Goal: Find specific page/section: Find specific page/section

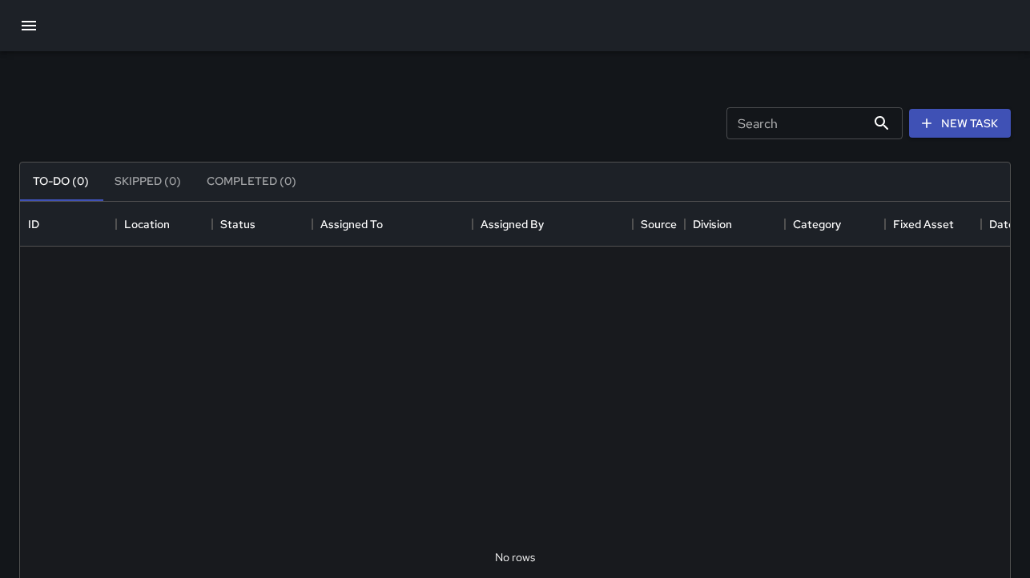
scroll to position [666, 978]
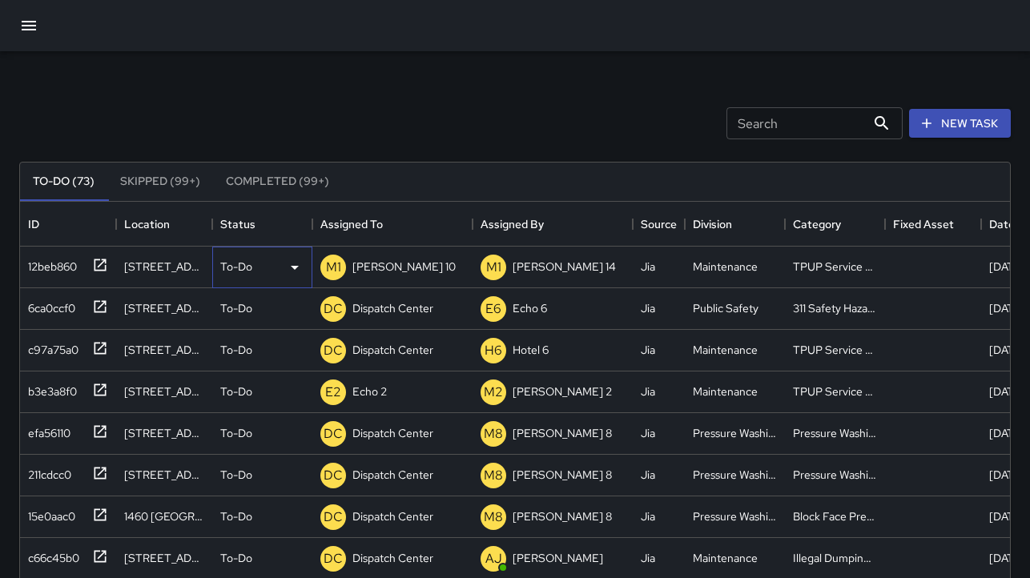
click at [295, 266] on icon at bounding box center [295, 268] width 8 height 4
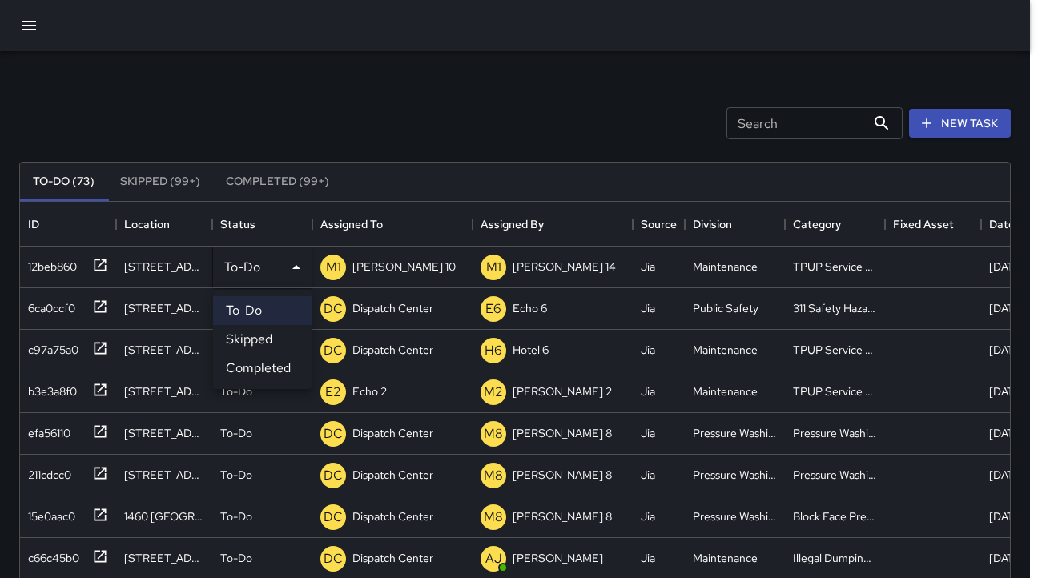
click at [280, 366] on li "Completed" at bounding box center [262, 368] width 99 height 29
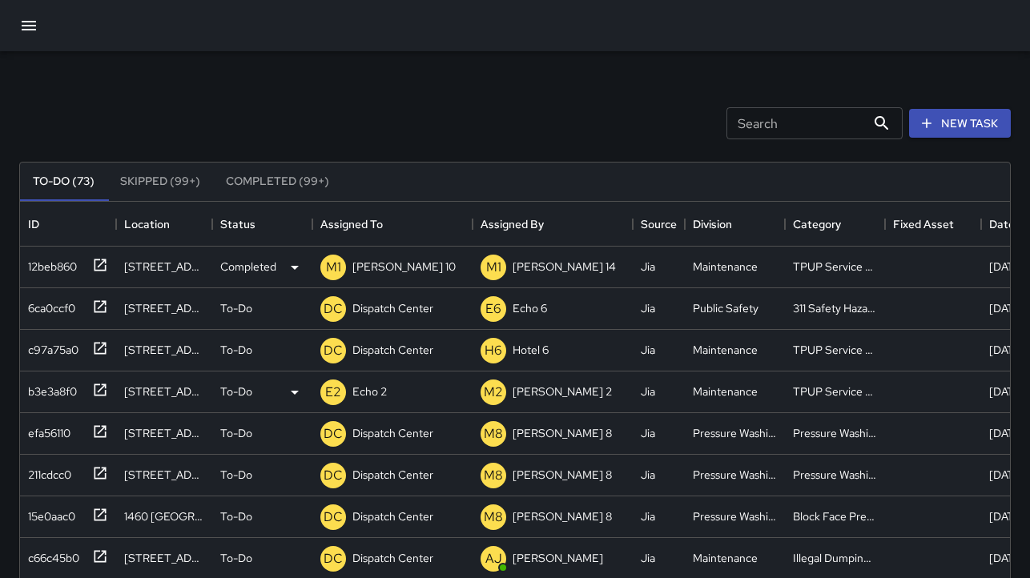
scroll to position [13, 13]
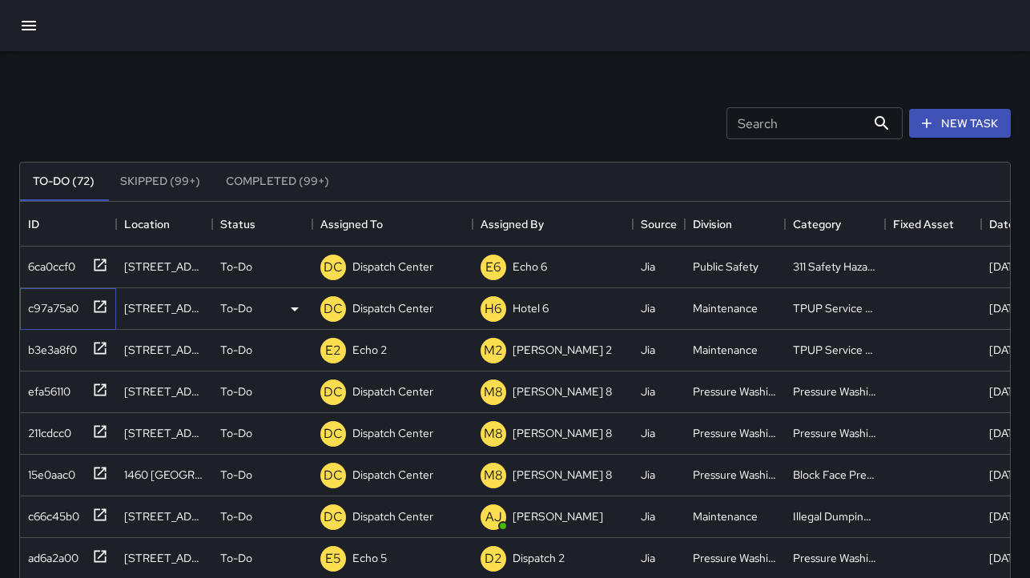
click at [54, 312] on div "c97a75a0" at bounding box center [50, 305] width 57 height 22
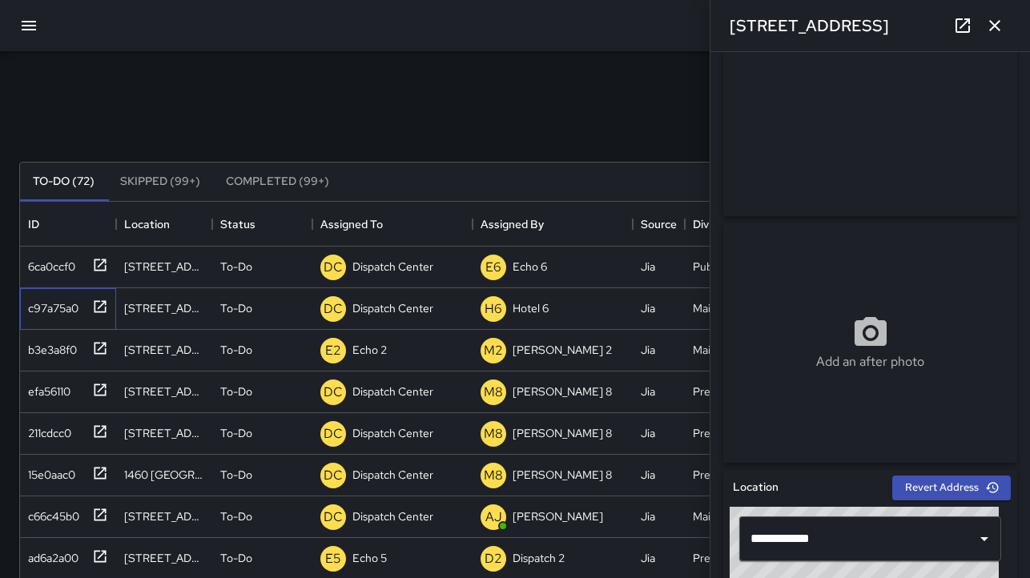
scroll to position [0, 0]
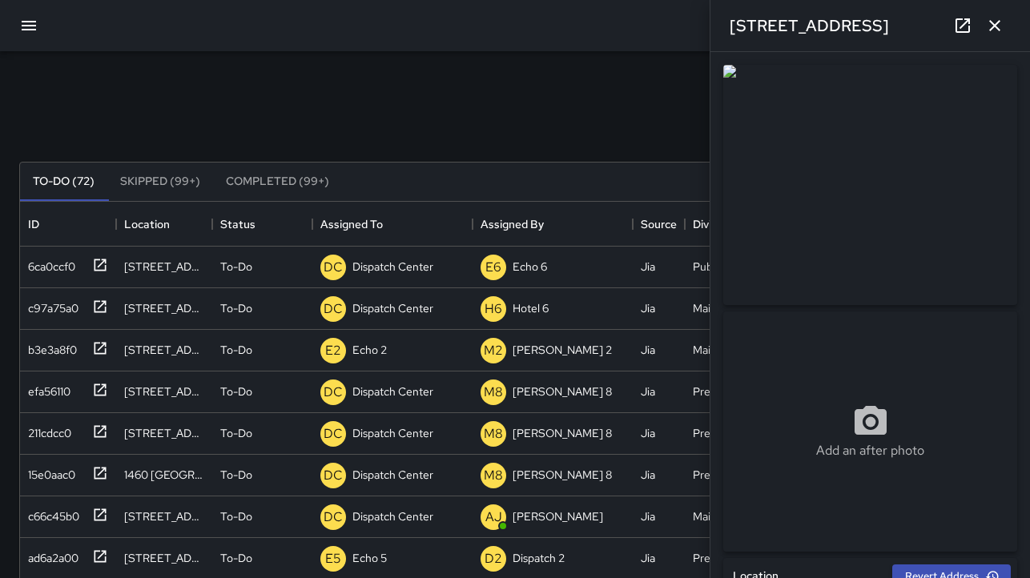
click at [996, 27] on icon "button" at bounding box center [994, 25] width 11 height 11
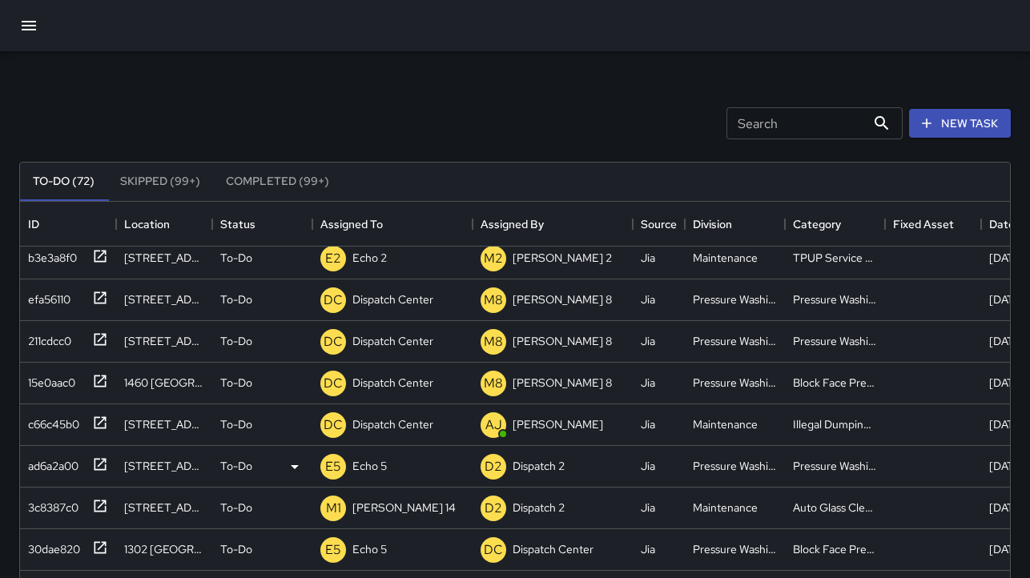
scroll to position [92, 0]
click at [43, 423] on div "c66c45b0" at bounding box center [51, 421] width 58 height 22
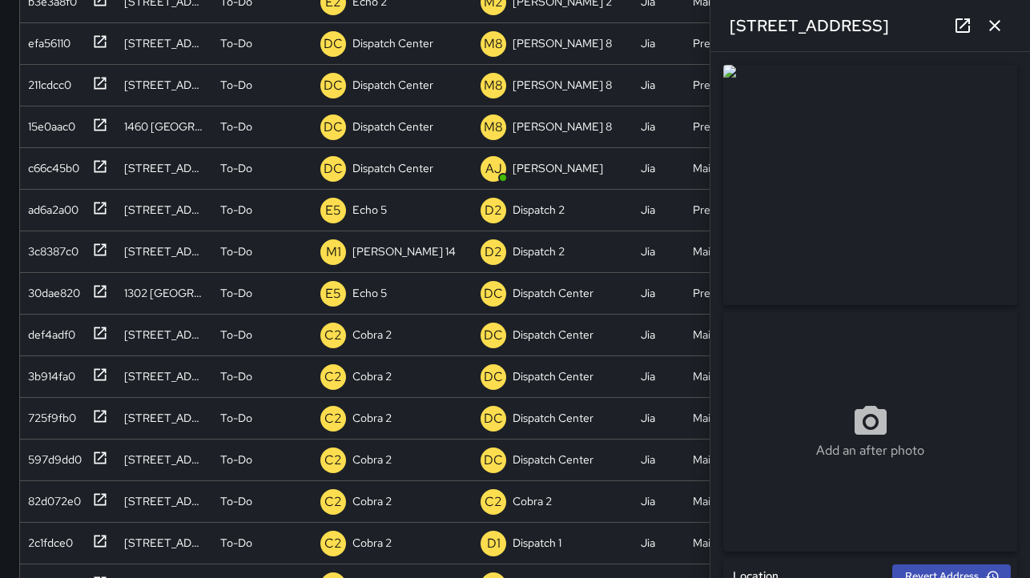
scroll to position [226, 0]
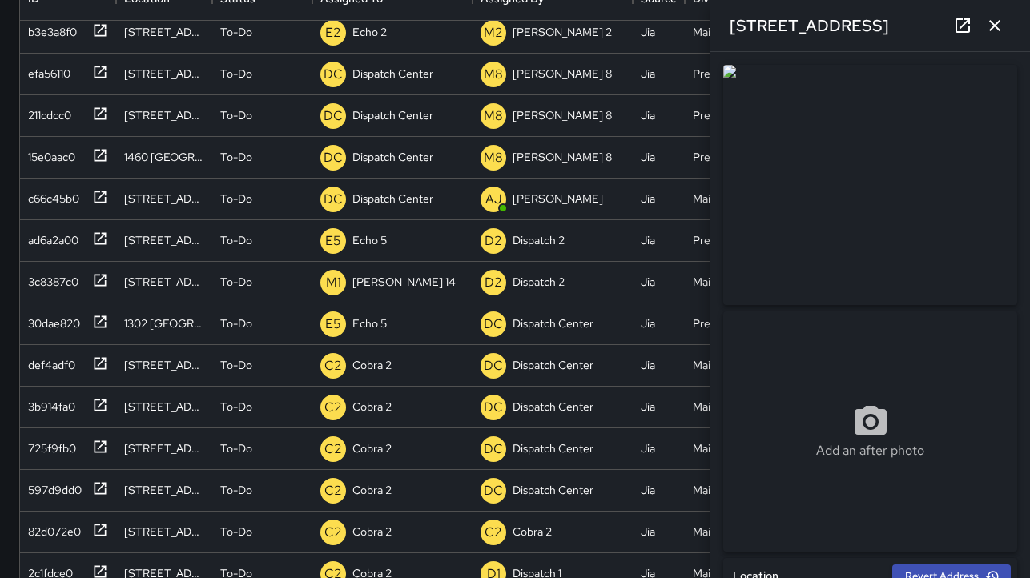
click at [899, 204] on img at bounding box center [870, 185] width 294 height 240
click at [999, 27] on icon "button" at bounding box center [994, 25] width 19 height 19
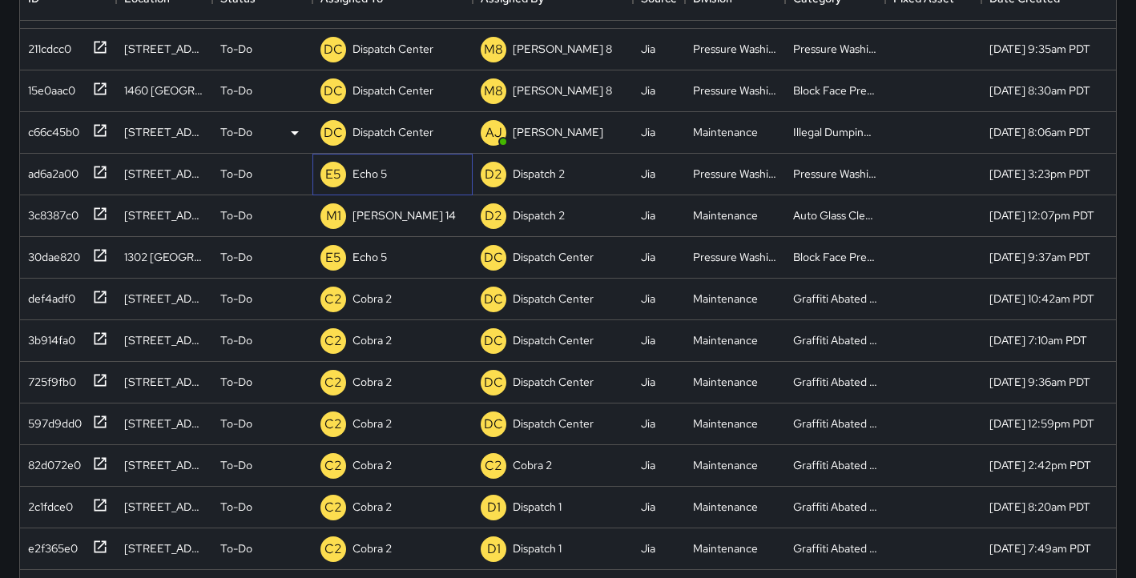
scroll to position [72, 0]
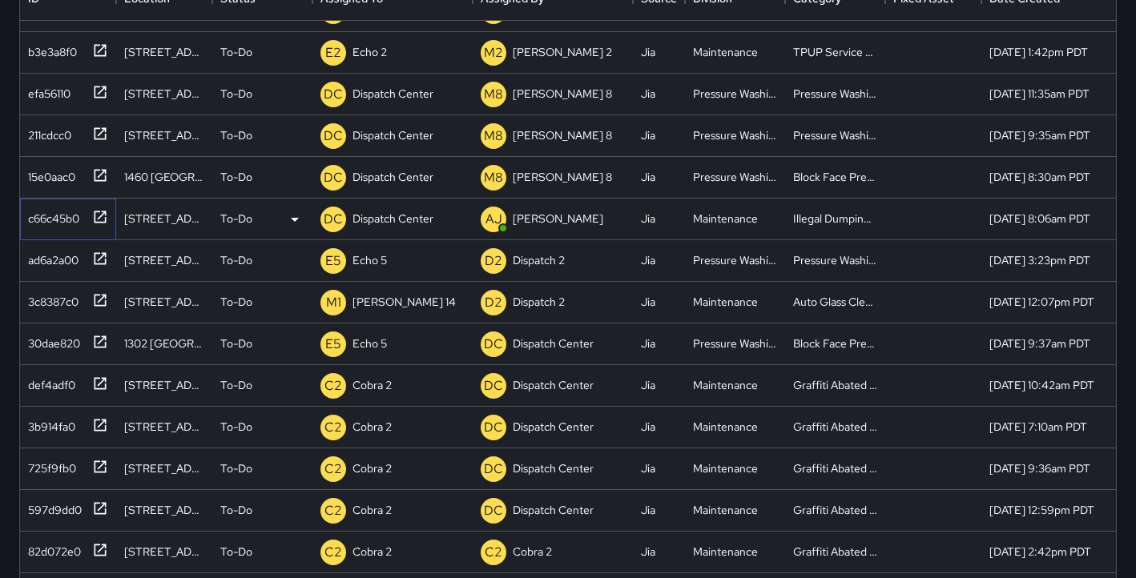
click at [46, 220] on div "c66c45b0" at bounding box center [51, 215] width 58 height 22
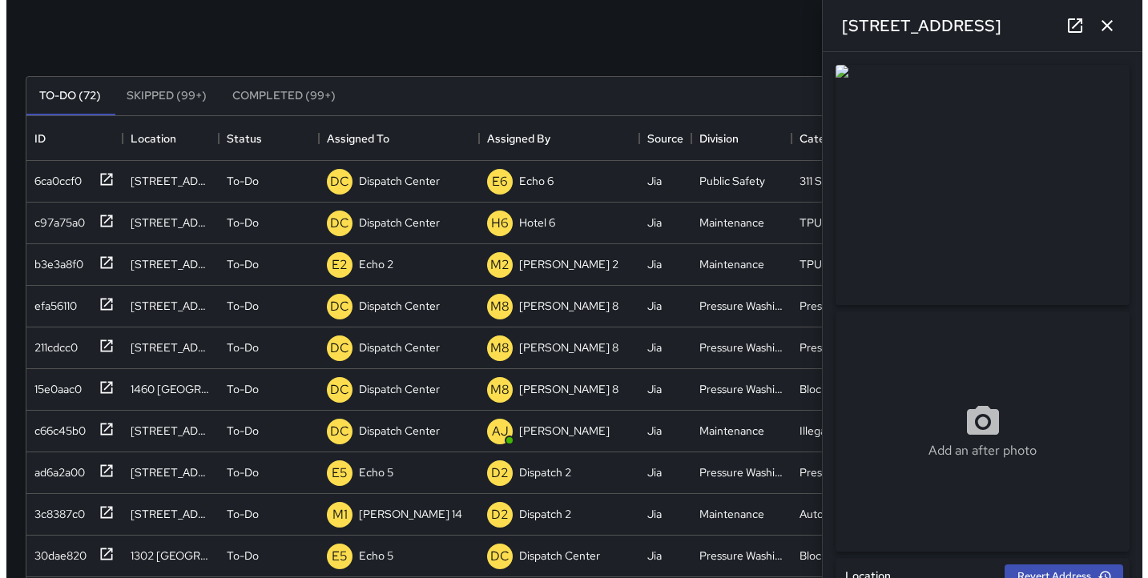
scroll to position [0, 0]
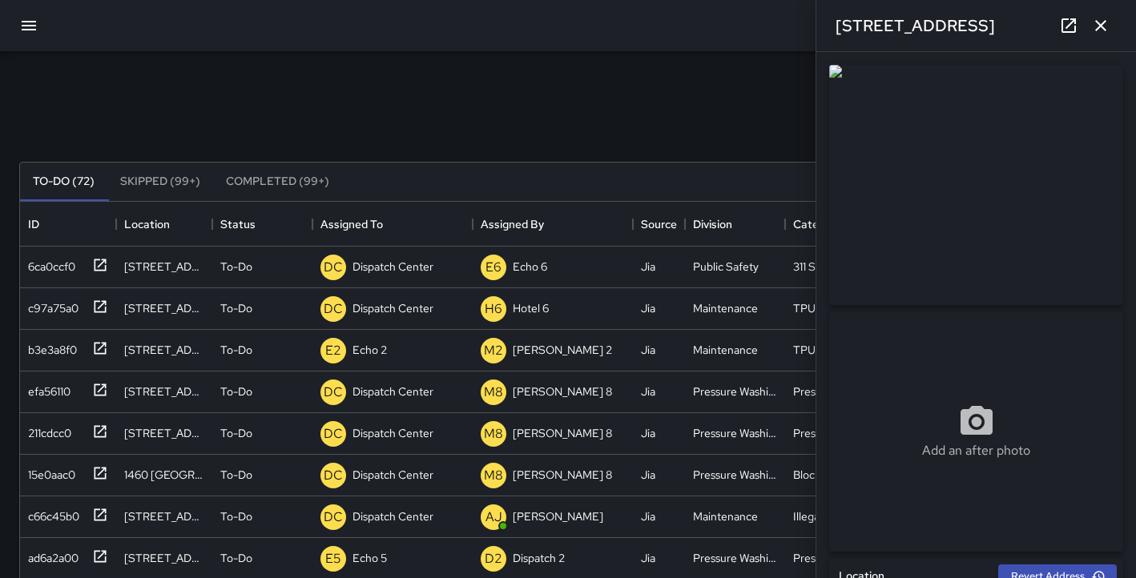
click at [36, 32] on icon "button" at bounding box center [28, 25] width 19 height 19
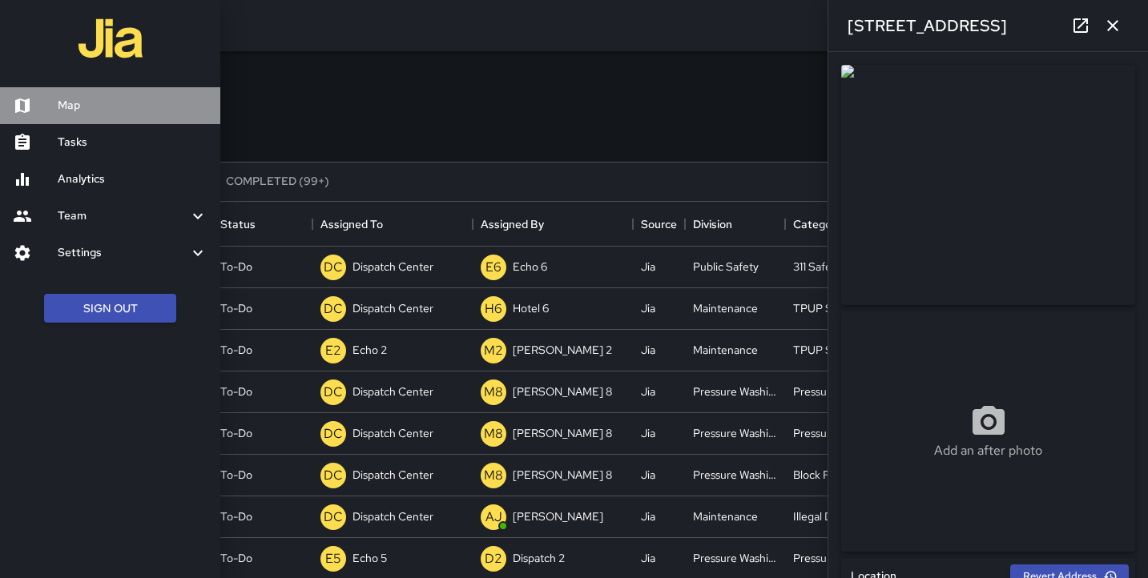
click at [63, 106] on h6 "Map" at bounding box center [133, 106] width 150 height 18
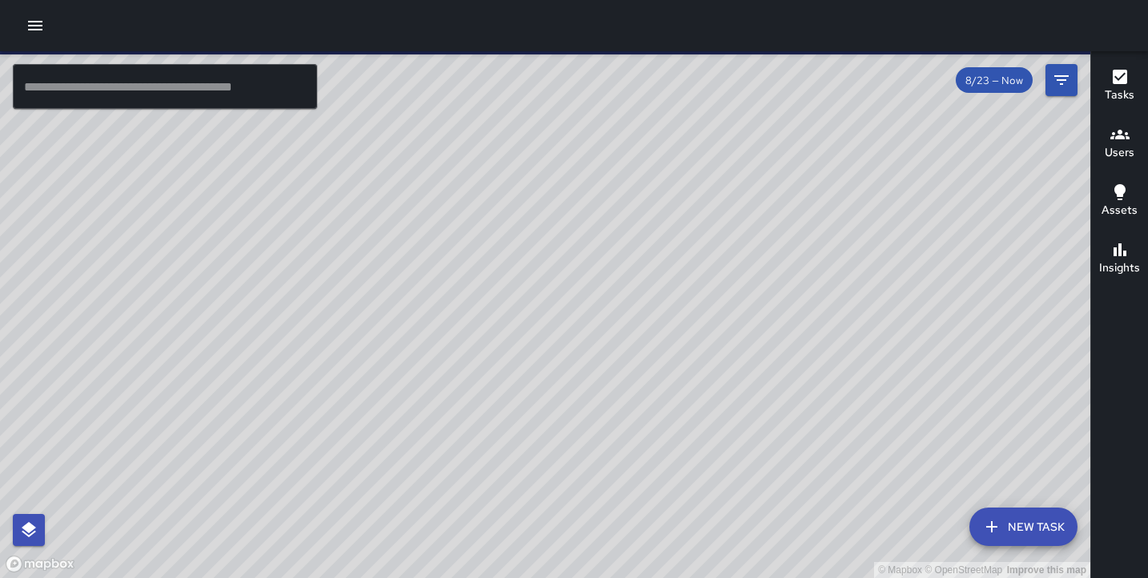
click at [258, 106] on input "text" at bounding box center [165, 86] width 304 height 45
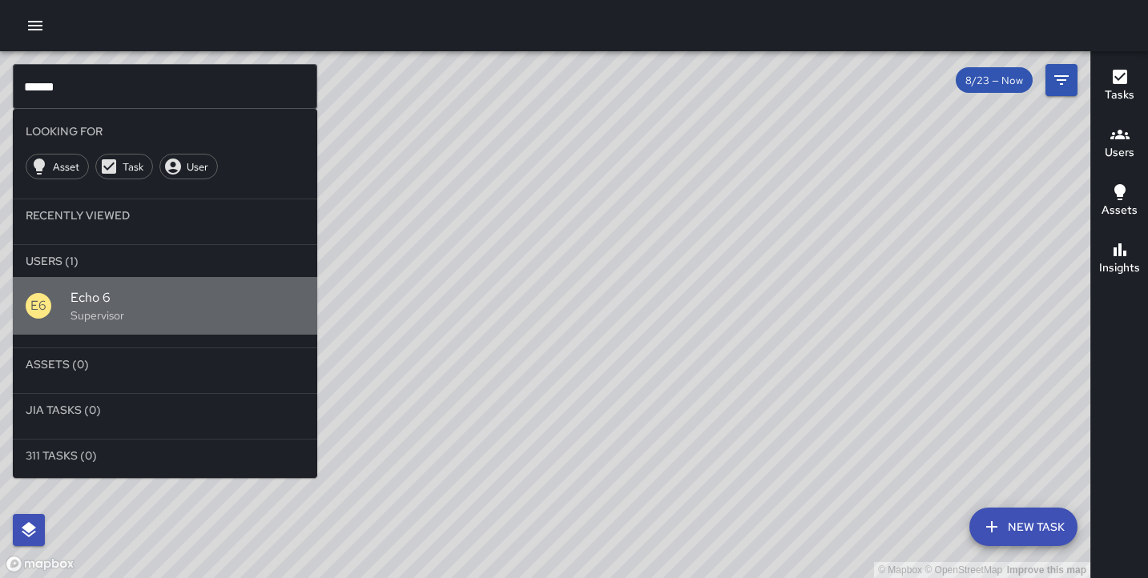
click at [107, 294] on span "Echo 6" at bounding box center [187, 297] width 234 height 19
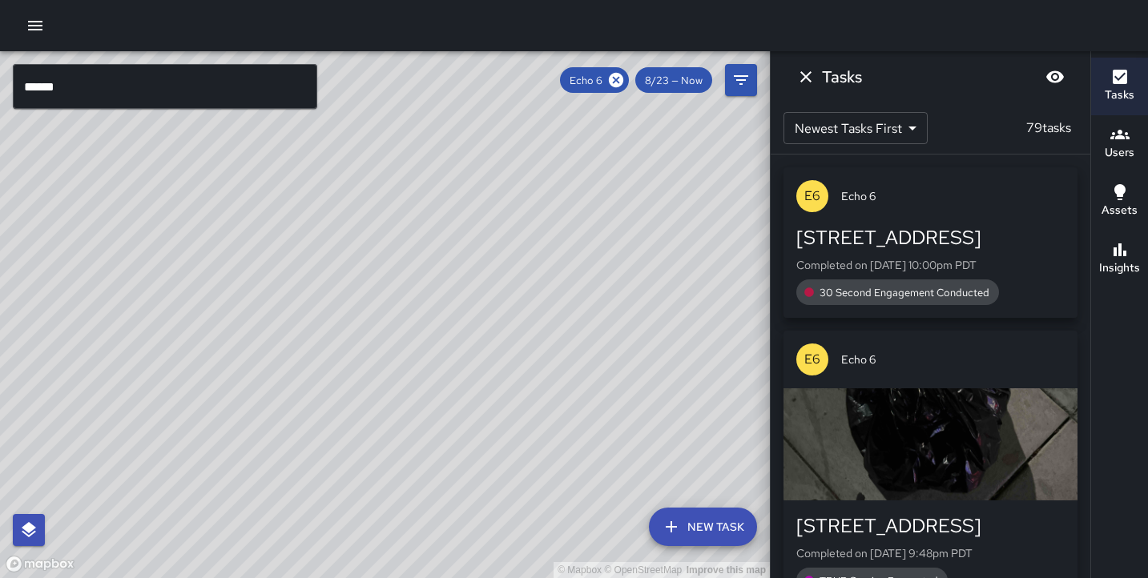
click at [141, 91] on input "******" at bounding box center [165, 86] width 304 height 45
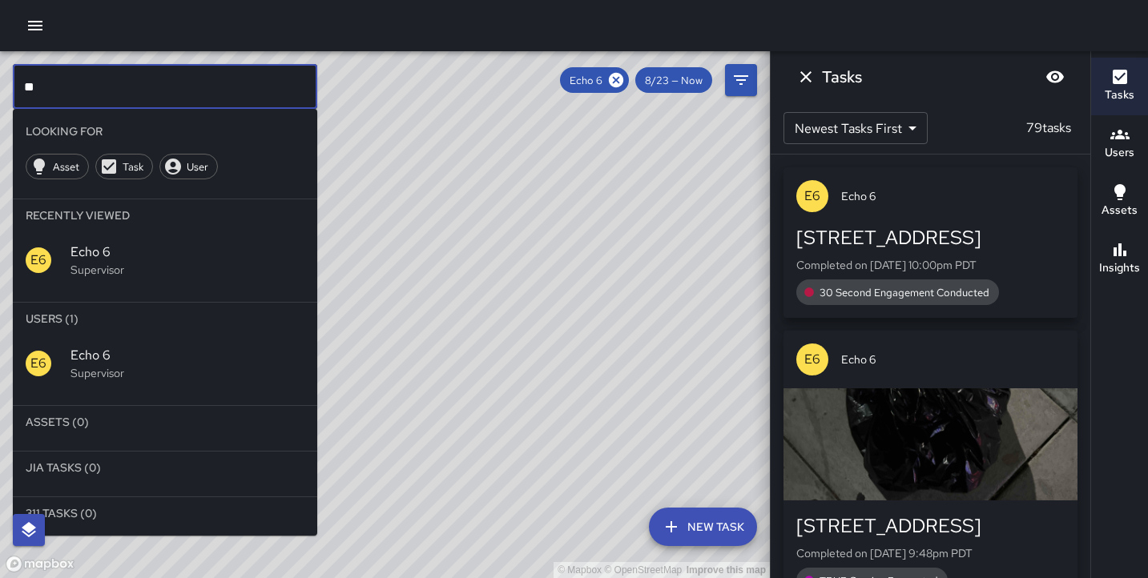
type input "*"
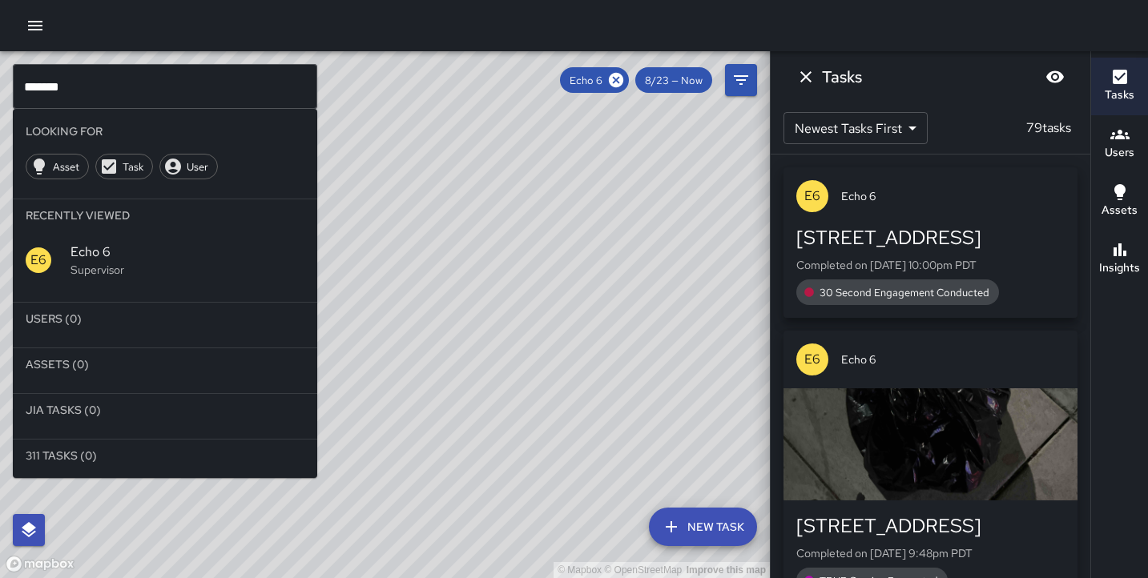
drag, startPoint x: 617, startPoint y: 86, endPoint x: 608, endPoint y: 93, distance: 11.6
click at [617, 86] on icon at bounding box center [616, 80] width 14 height 14
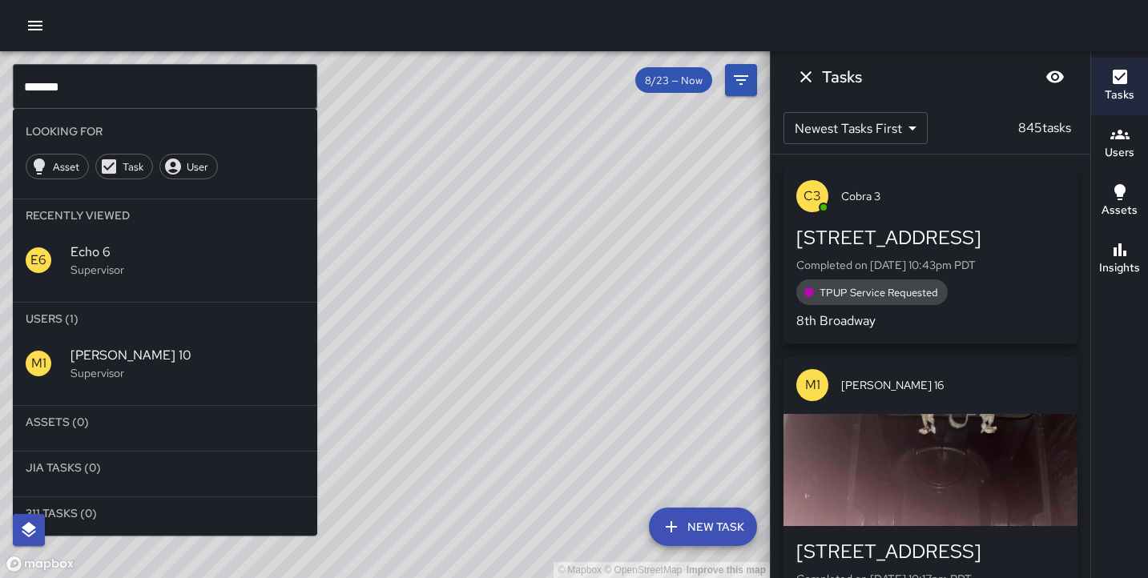
click at [125, 345] on div "M1 [PERSON_NAME] 10 Supervisor" at bounding box center [165, 364] width 304 height 58
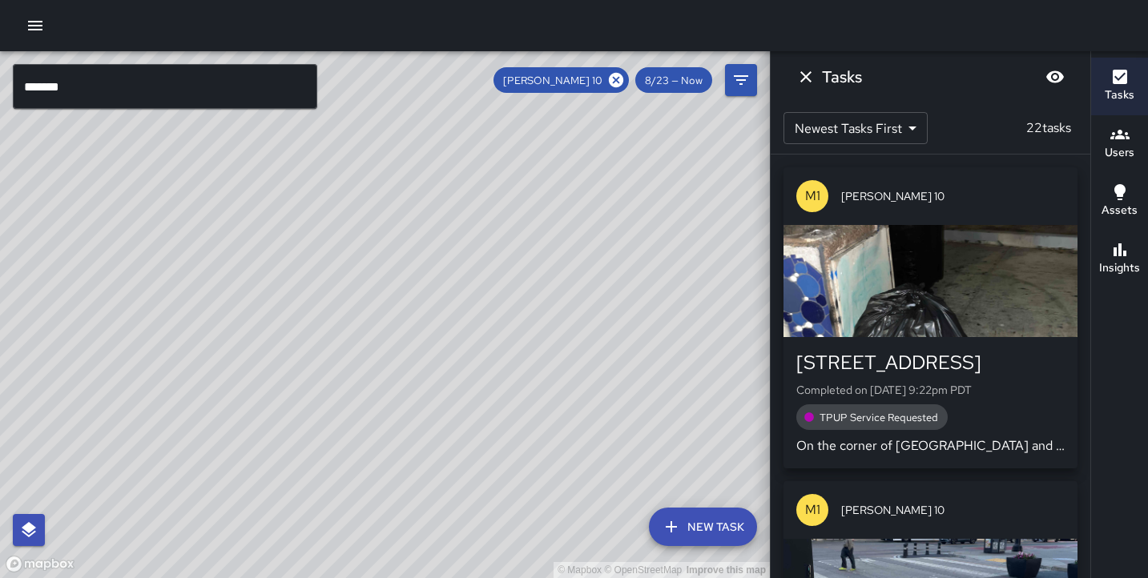
click at [195, 94] on input "*******" at bounding box center [165, 86] width 304 height 45
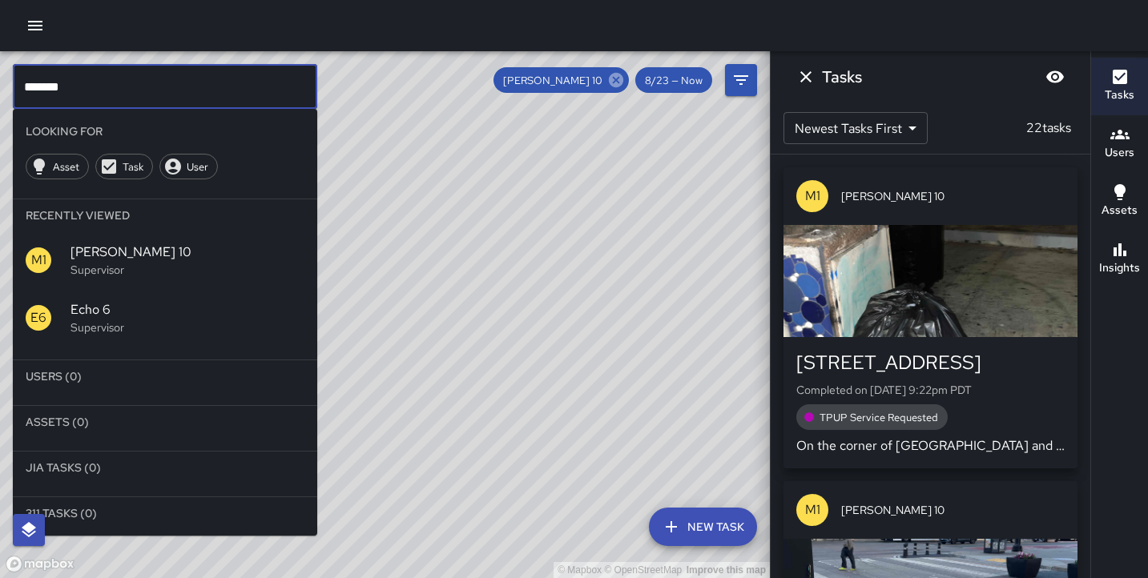
click at [617, 81] on icon at bounding box center [616, 80] width 18 height 18
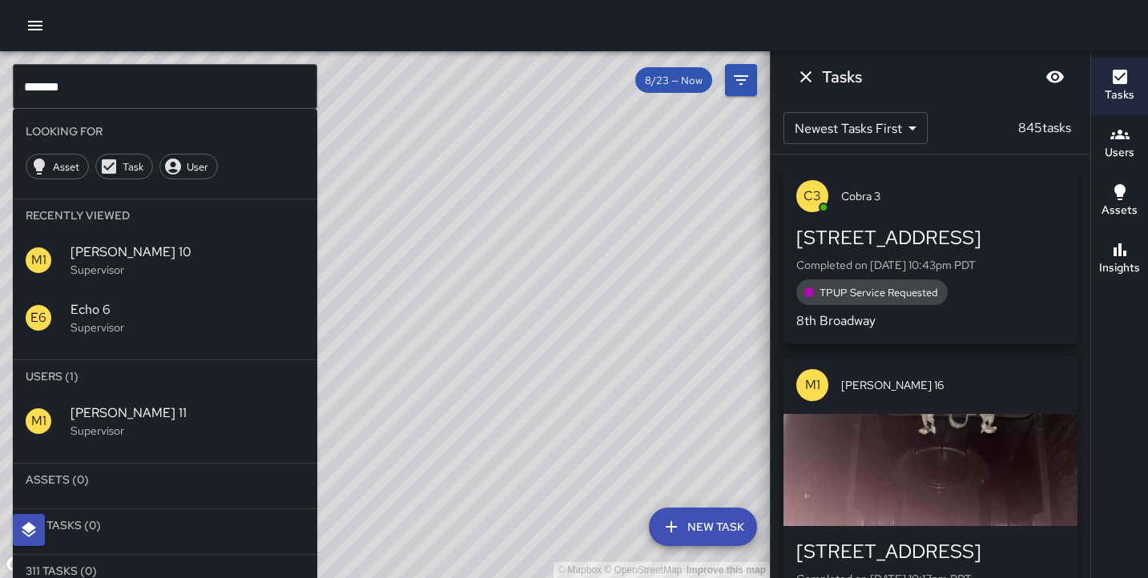
click at [110, 430] on p "Supervisor" at bounding box center [187, 431] width 234 height 16
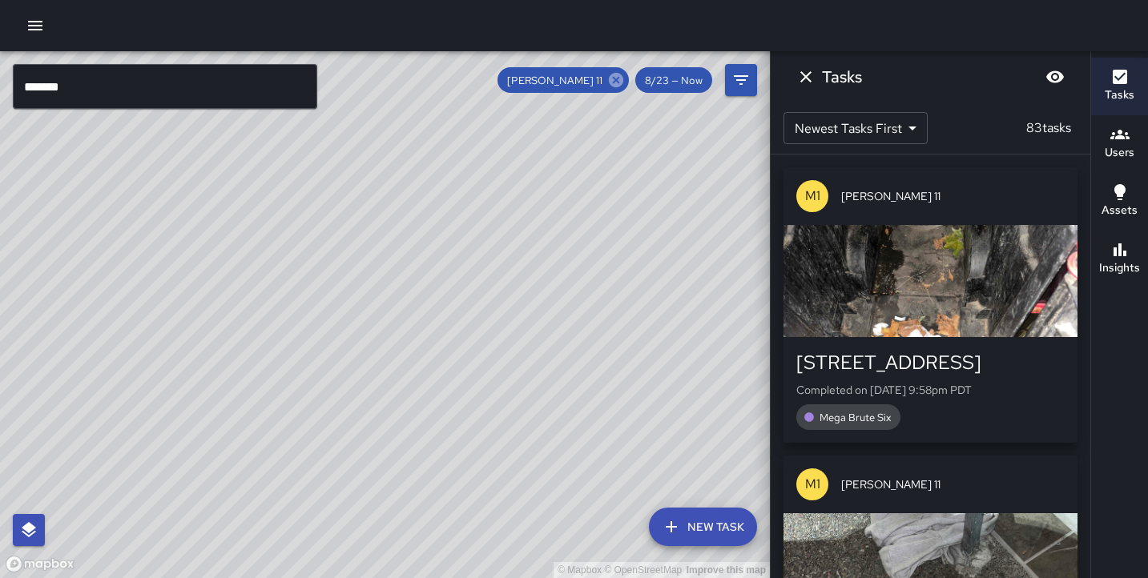
click at [616, 86] on icon at bounding box center [616, 80] width 14 height 14
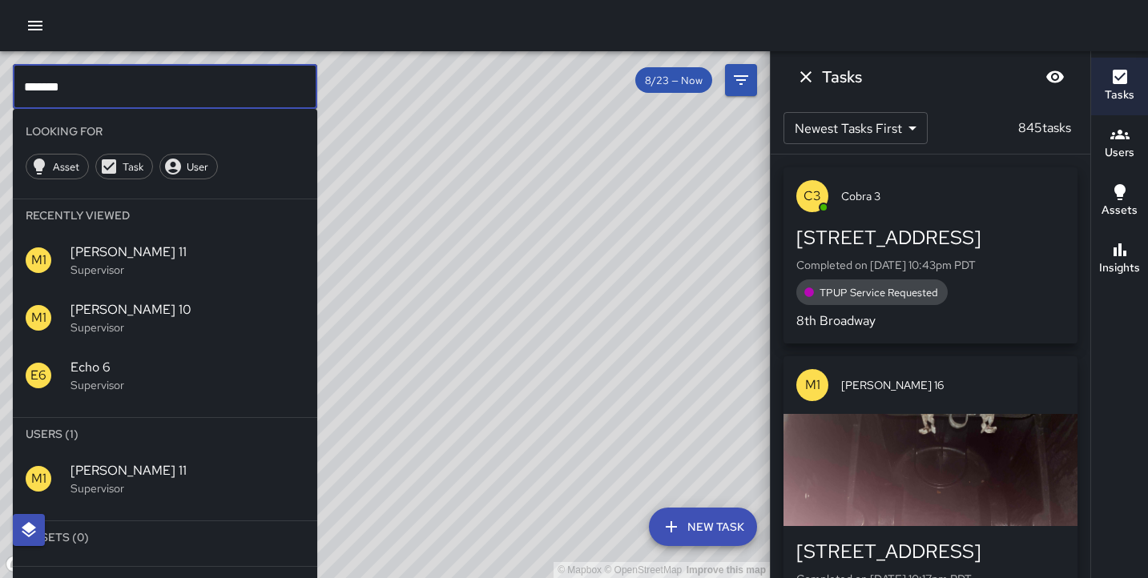
click at [116, 91] on input "*******" at bounding box center [165, 86] width 304 height 45
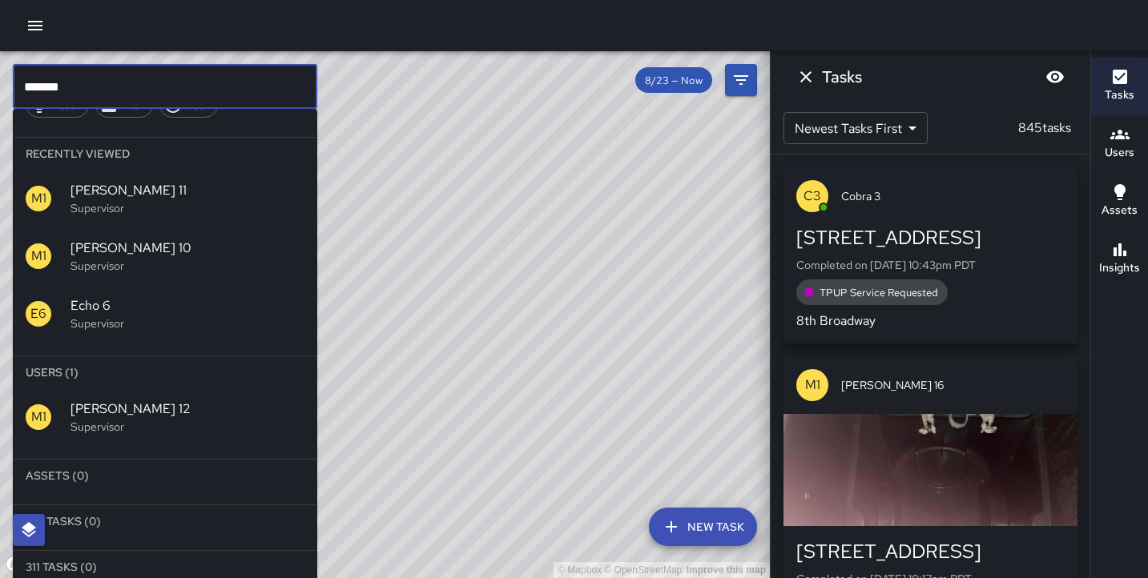
click at [124, 434] on div "M1 [PERSON_NAME] 12 Supervisor" at bounding box center [165, 417] width 304 height 58
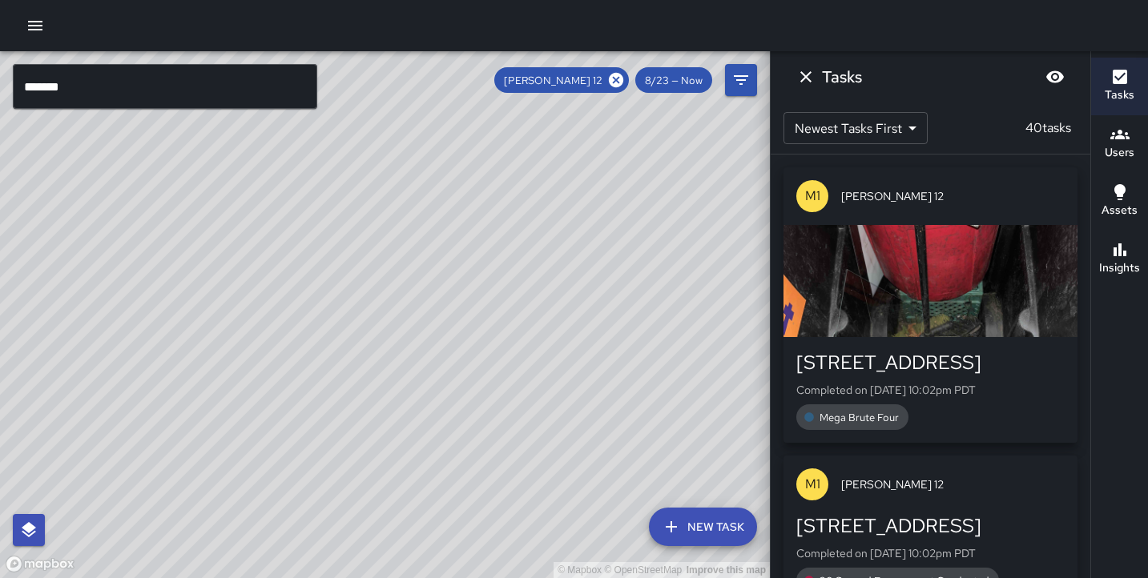
drag, startPoint x: 191, startPoint y: 508, endPoint x: 420, endPoint y: 325, distance: 292.9
click at [465, 281] on div "© Mapbox © OpenStreetMap Improve this map" at bounding box center [385, 314] width 770 height 527
click at [122, 97] on input "*******" at bounding box center [165, 86] width 304 height 45
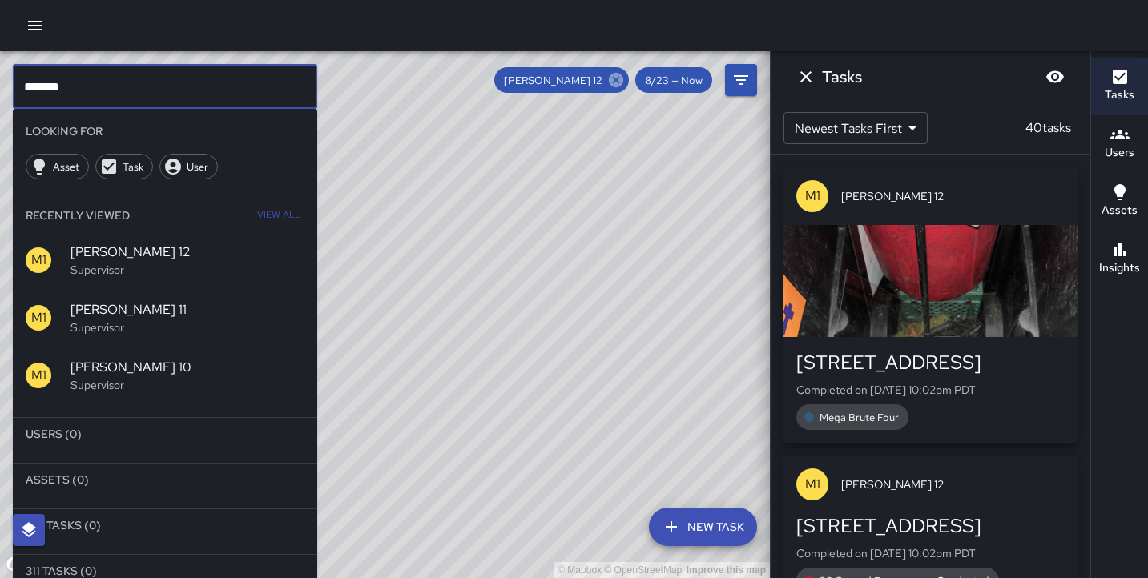
click at [621, 85] on icon at bounding box center [616, 80] width 14 height 14
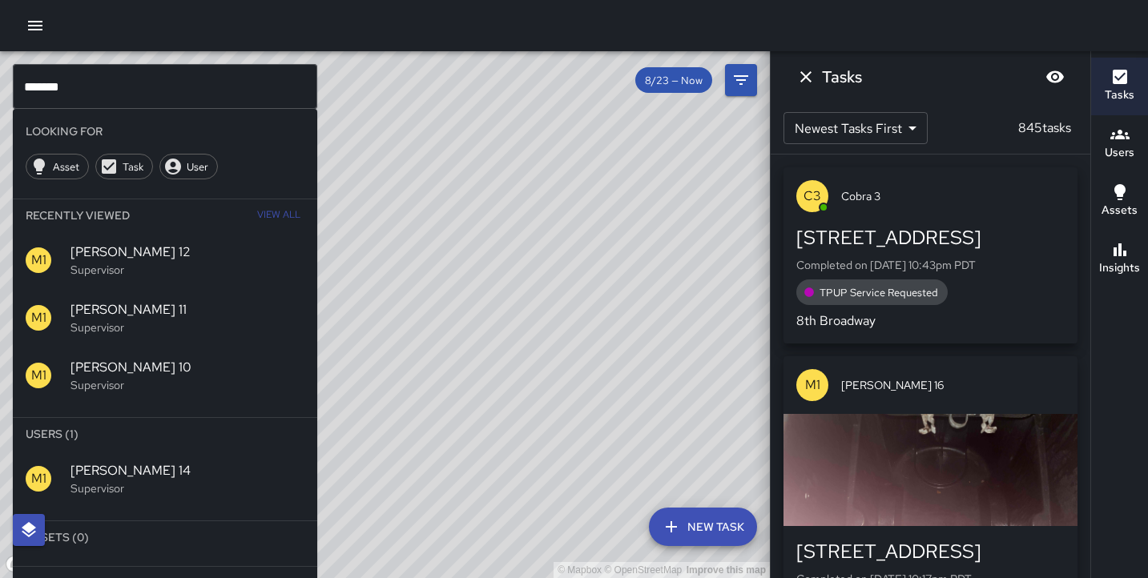
click at [133, 491] on p "Supervisor" at bounding box center [187, 489] width 234 height 16
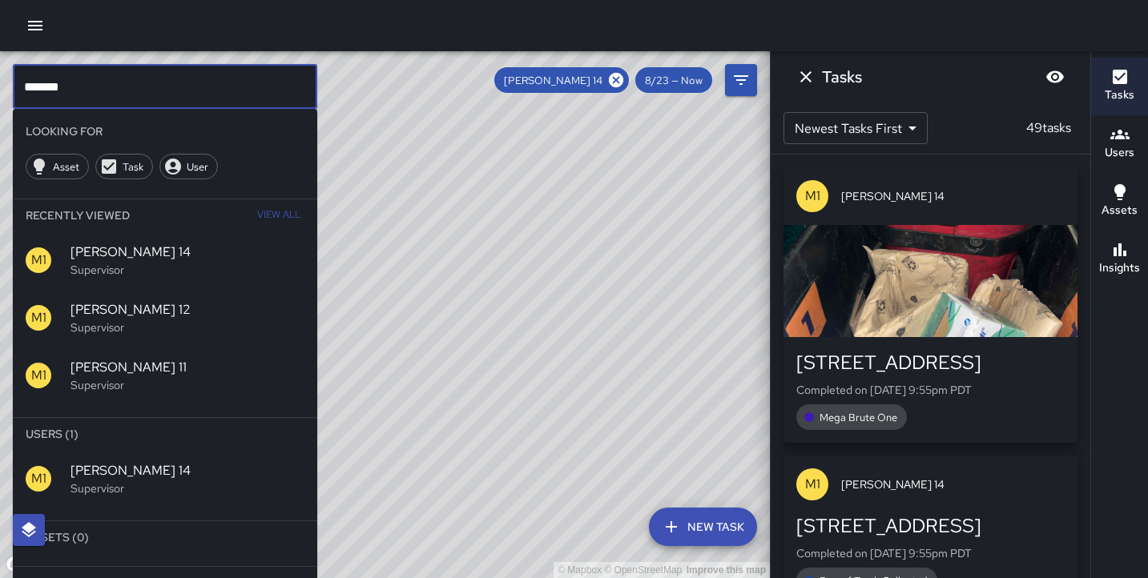
click at [125, 90] on input "*******" at bounding box center [165, 86] width 304 height 45
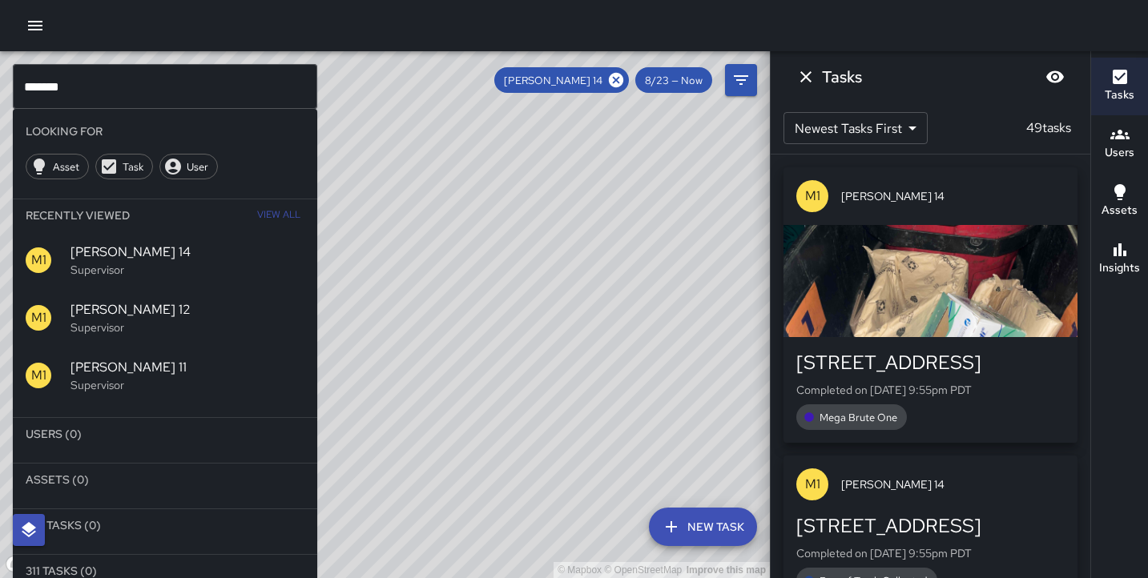
click at [619, 81] on icon at bounding box center [616, 80] width 18 height 18
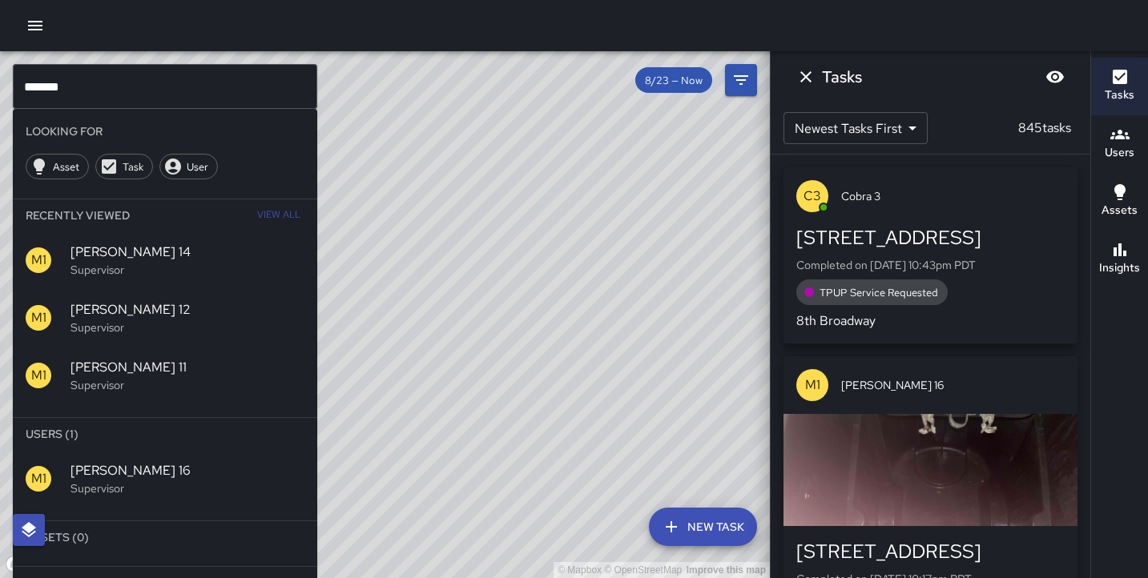
drag, startPoint x: 227, startPoint y: 444, endPoint x: 191, endPoint y: 485, distance: 55.1
click at [224, 445] on li "Users (1)" at bounding box center [165, 434] width 304 height 32
click at [183, 489] on p "Supervisor" at bounding box center [187, 489] width 234 height 16
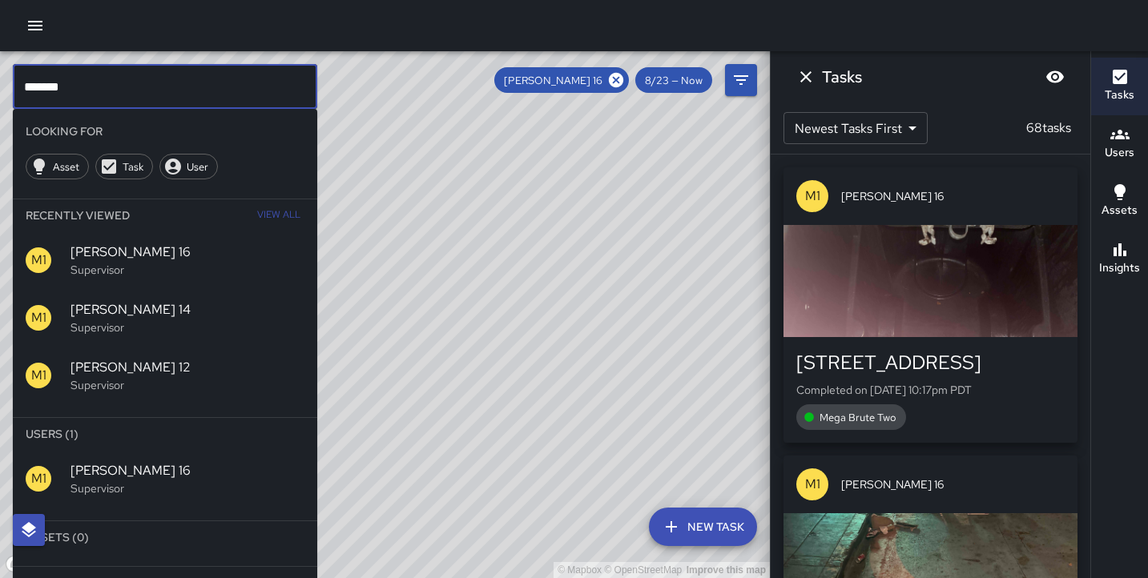
click at [152, 92] on input "*******" at bounding box center [165, 86] width 304 height 45
type input "*******"
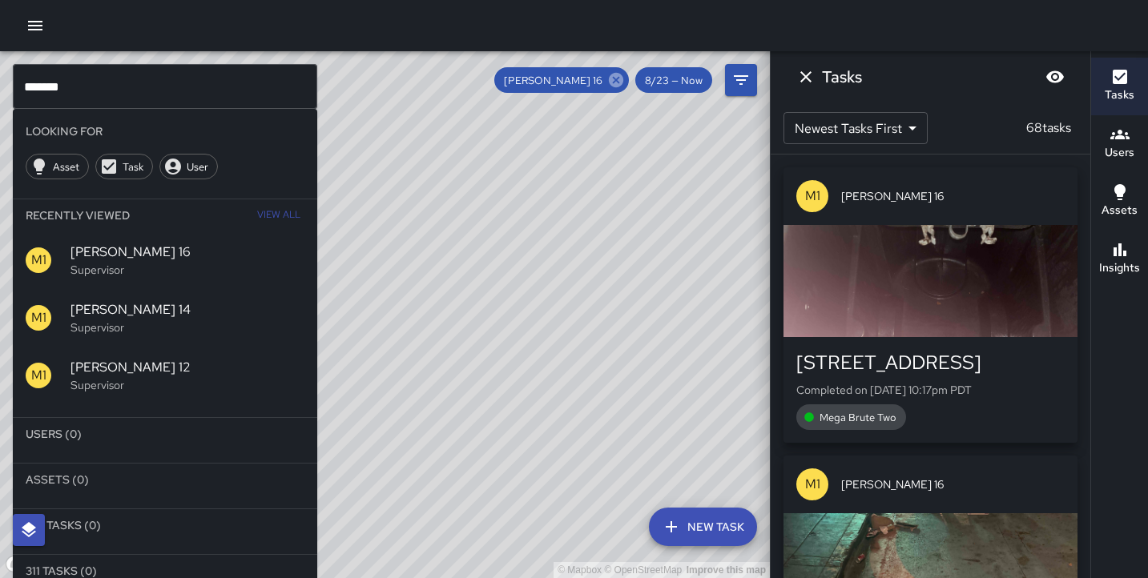
click at [621, 82] on icon at bounding box center [616, 80] width 14 height 14
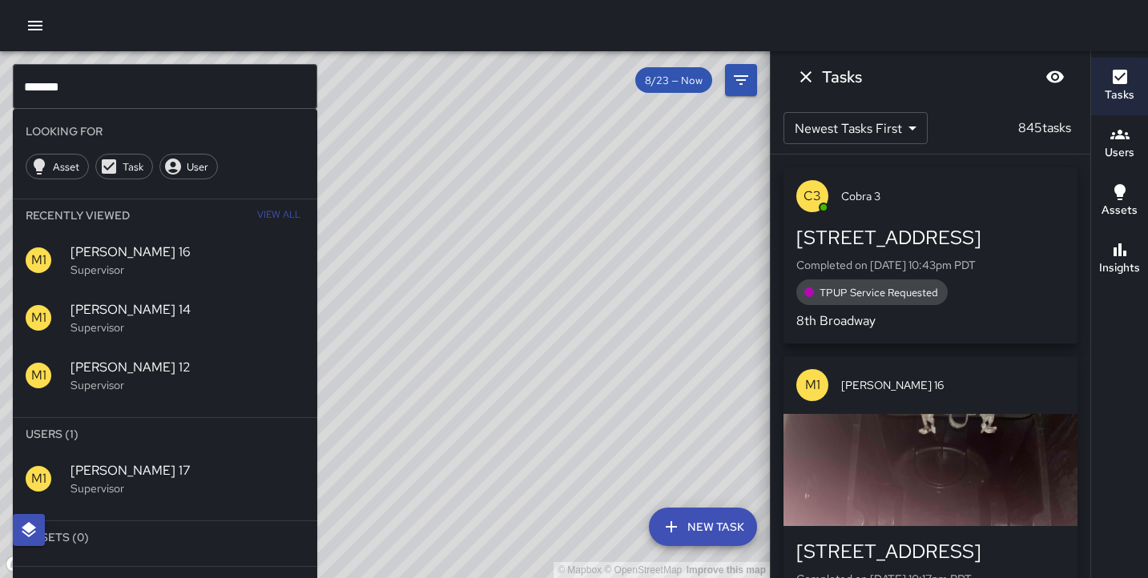
click at [147, 459] on div "M1 [PERSON_NAME] 17 Supervisor" at bounding box center [165, 479] width 304 height 58
